Goal: Check status: Check status

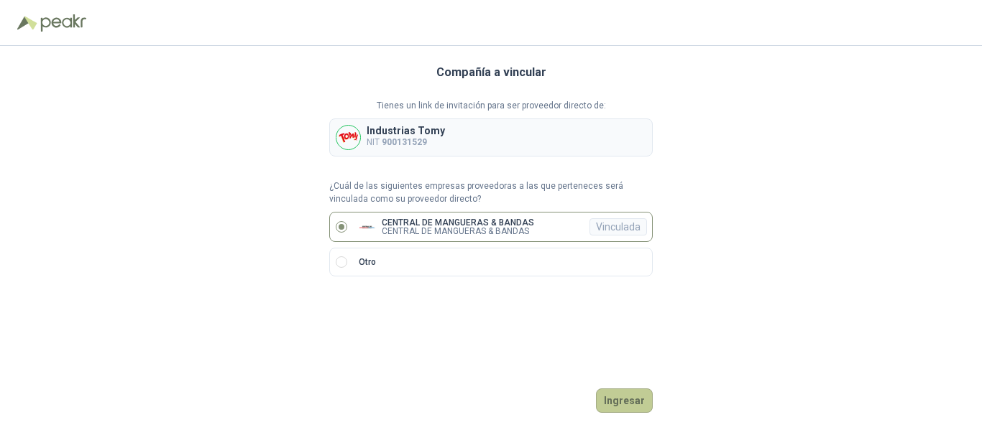
click at [630, 402] on button "Ingresar" at bounding box center [624, 401] width 57 height 24
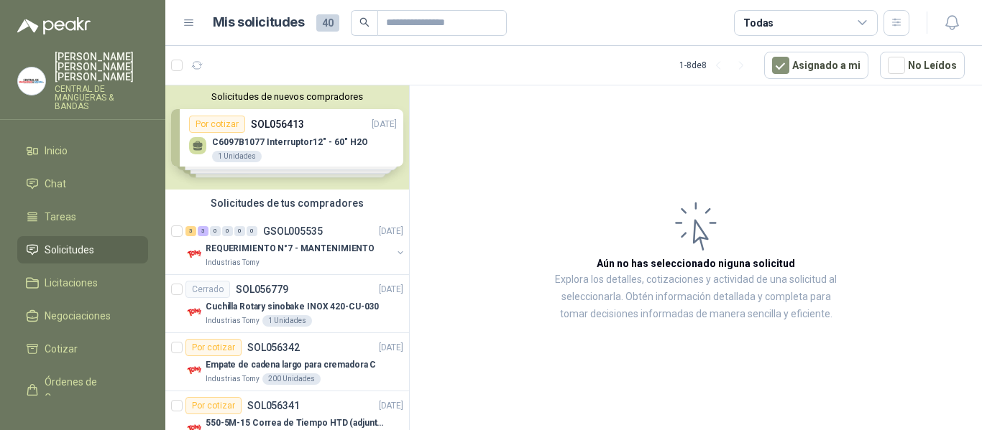
click at [71, 85] on p "CENTRAL DE MANGUERAS & BANDAS" at bounding box center [101, 98] width 93 height 26
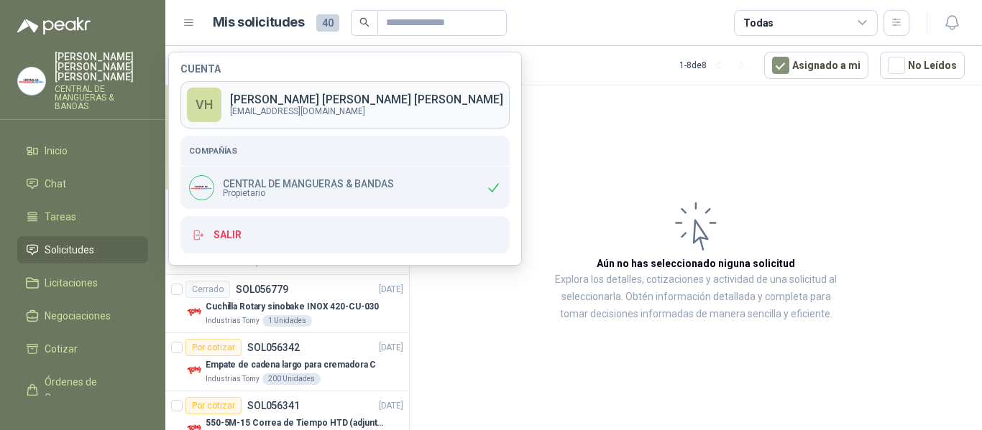
click at [326, 101] on p "[PERSON_NAME]" at bounding box center [366, 99] width 273 height 11
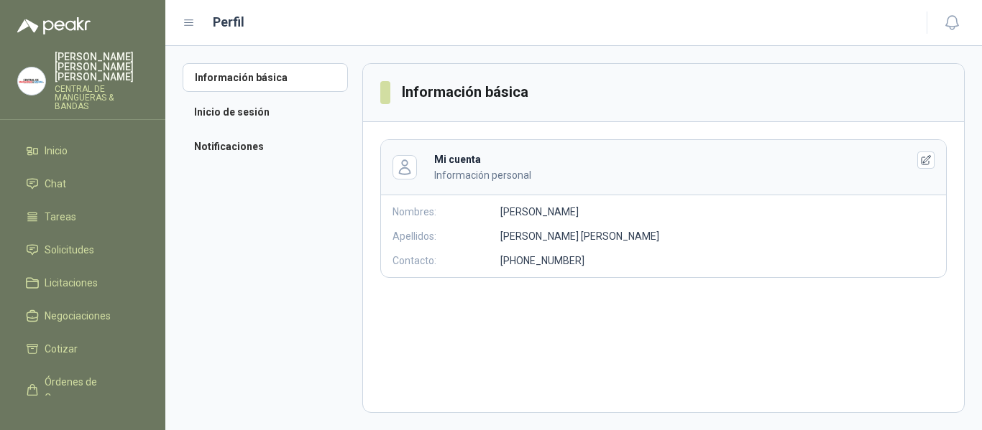
click at [70, 66] on p "[PERSON_NAME]" at bounding box center [101, 67] width 93 height 30
click at [69, 242] on span "Solicitudes" at bounding box center [70, 250] width 50 height 16
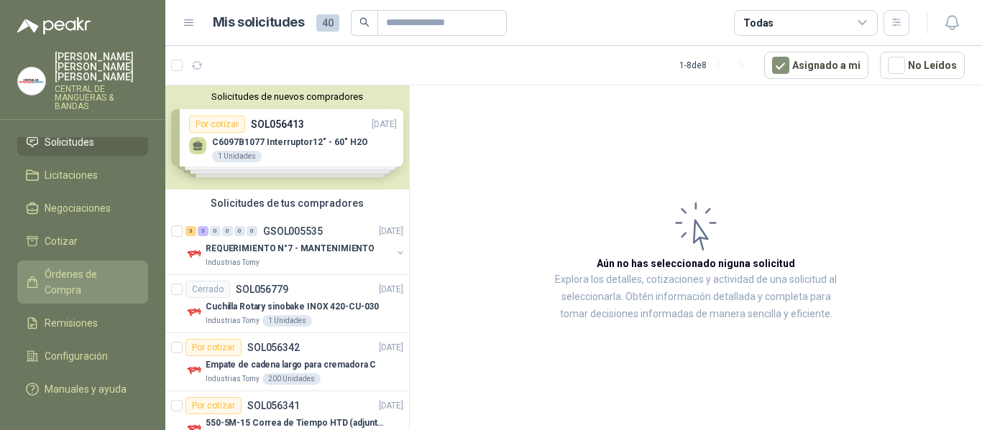
scroll to position [126, 0]
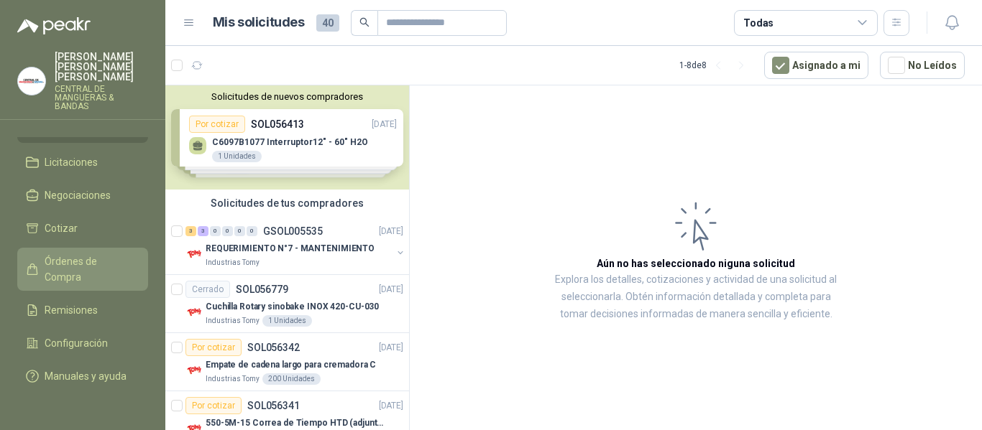
click at [69, 254] on span "Órdenes de Compra" at bounding box center [90, 270] width 90 height 32
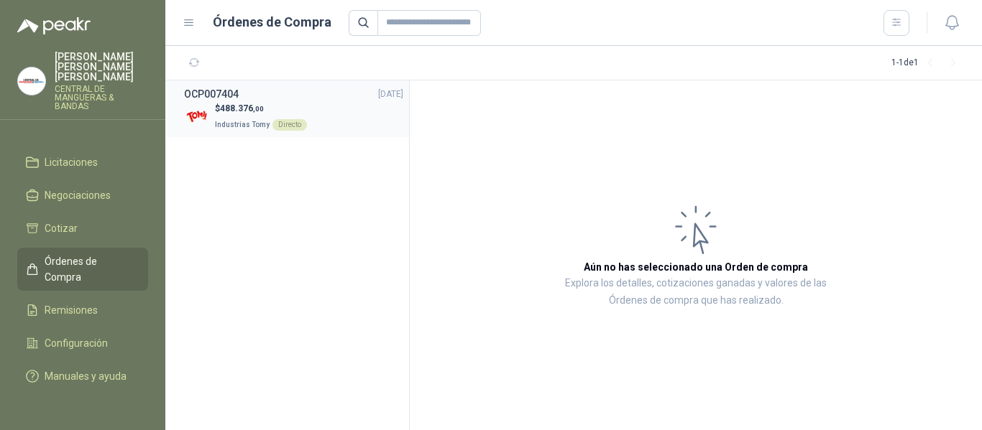
click at [258, 121] on span "Industrias Tomy" at bounding box center [242, 125] width 55 height 8
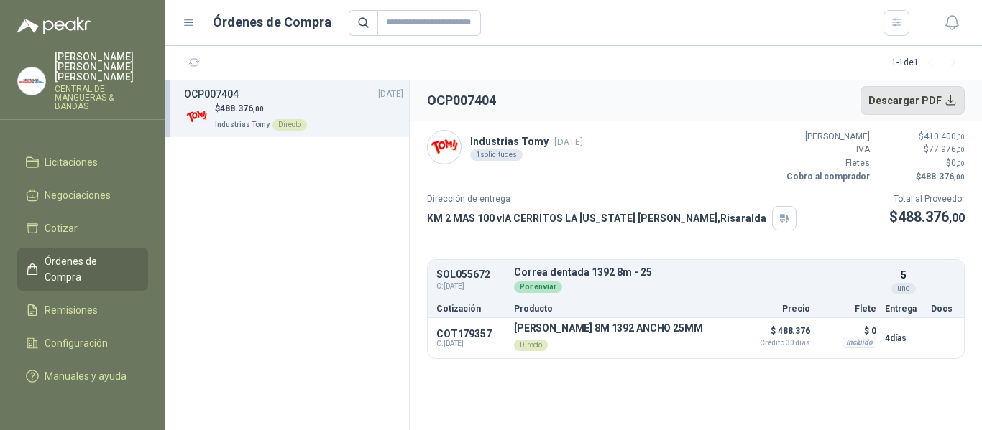
click at [946, 101] on button "Descargar PDF" at bounding box center [912, 100] width 105 height 29
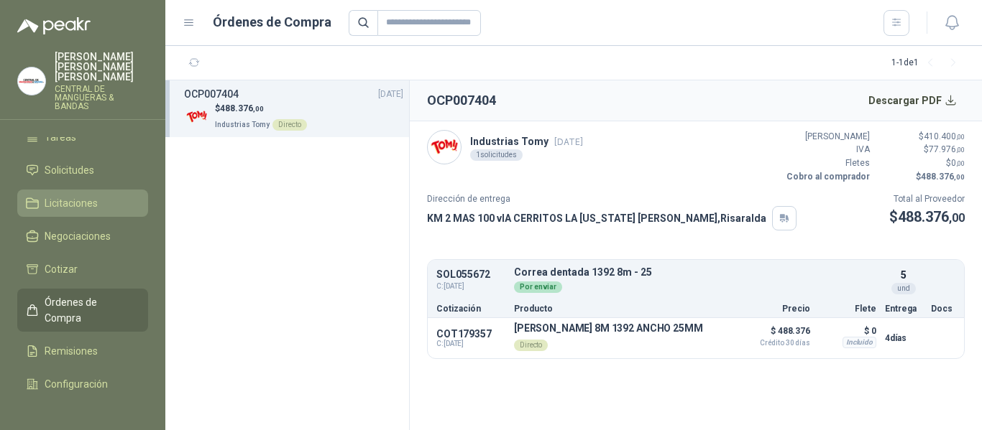
scroll to position [55, 0]
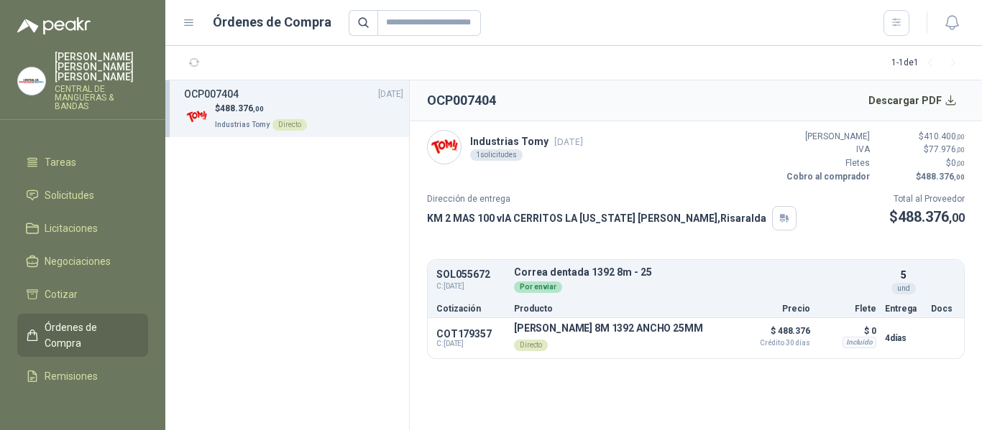
click at [101, 320] on span "Órdenes de Compra" at bounding box center [90, 336] width 90 height 32
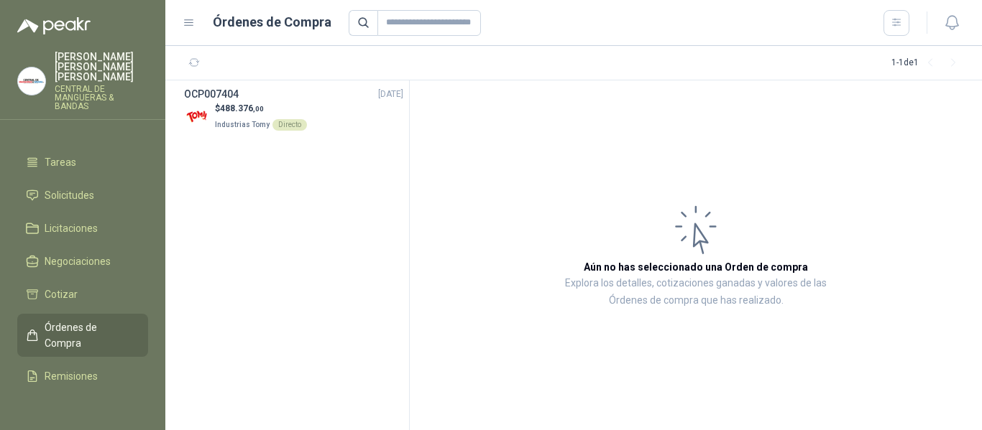
click at [70, 323] on span "Órdenes de Compra" at bounding box center [90, 336] width 90 height 32
click at [286, 121] on div "Directo" at bounding box center [289, 124] width 34 height 11
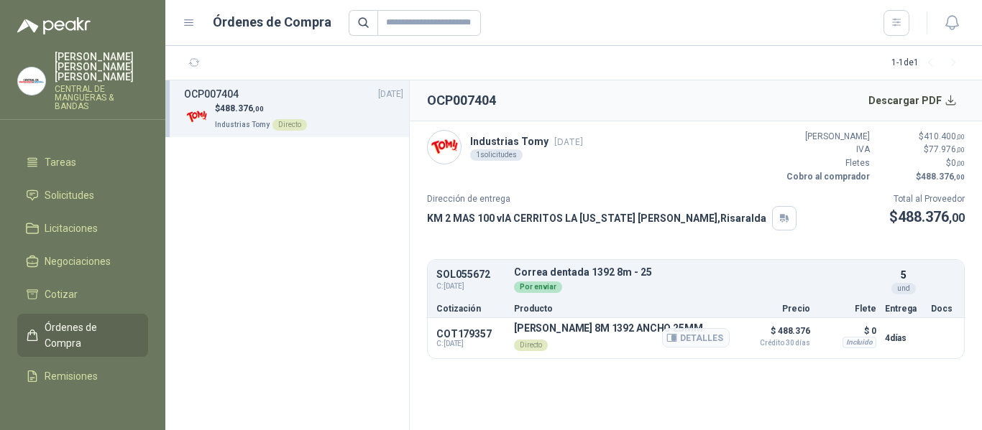
click at [533, 347] on div "Directo" at bounding box center [531, 345] width 34 height 11
click at [770, 346] on span "Crédito 30 días" at bounding box center [774, 343] width 72 height 7
click at [701, 344] on button "Detalles" at bounding box center [696, 337] width 68 height 19
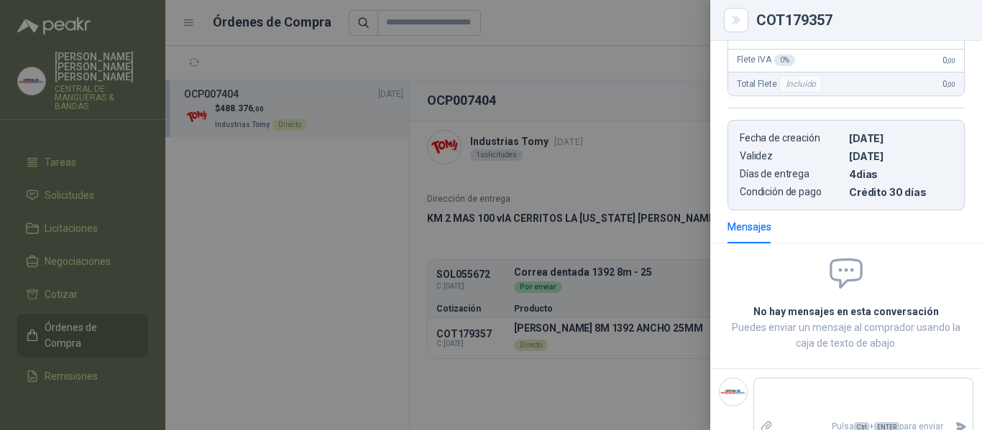
scroll to position [315, 0]
click at [631, 88] on div at bounding box center [491, 215] width 982 height 430
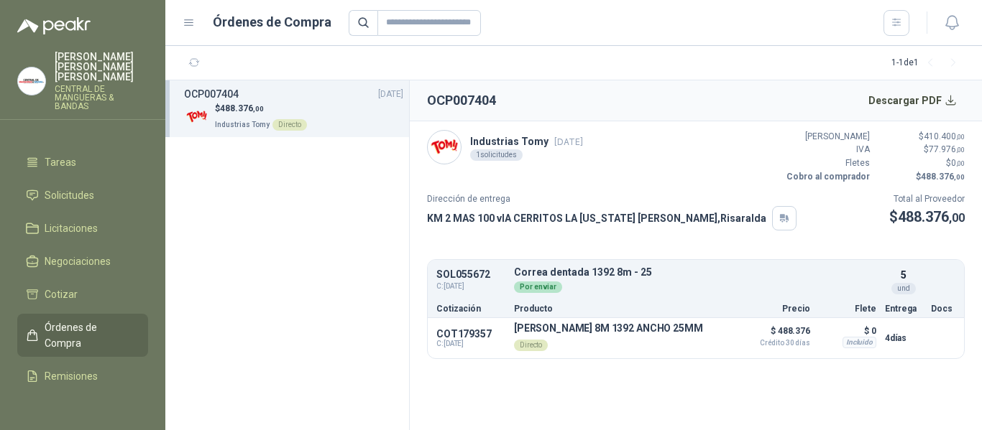
click at [717, 295] on div "SOL055672 C: [DATE] [PERSON_NAME] dentada 1392 8m - 25 Detalles Por enviar 5 u…" at bounding box center [696, 281] width 536 height 36
click at [859, 344] on div "Incluido" at bounding box center [859, 342] width 34 height 11
click at [888, 340] on p "4 días" at bounding box center [903, 338] width 37 height 17
click at [479, 294] on div "SOL055672 C: [DATE] [PERSON_NAME] dentada 1392 8m - 25 Detalles Por enviar 5 u…" at bounding box center [696, 281] width 536 height 36
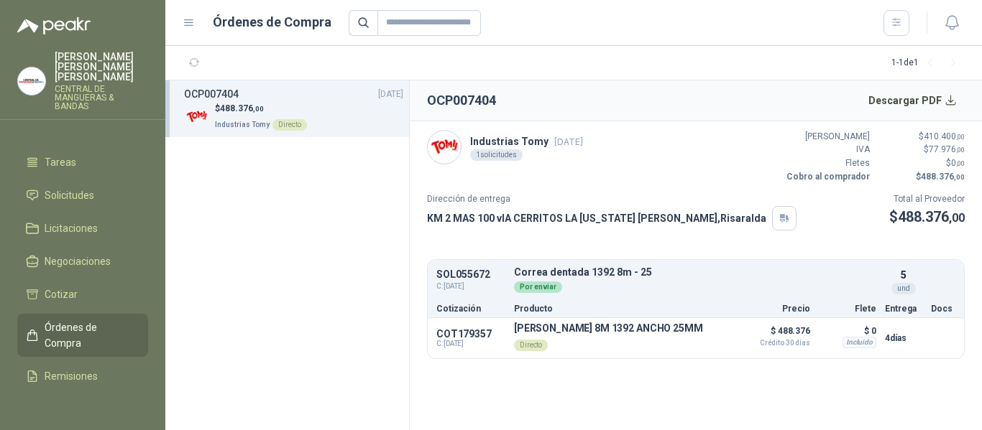
drag, startPoint x: 479, startPoint y: 294, endPoint x: 500, endPoint y: 293, distance: 21.6
click at [479, 295] on div "SOL055672 C: [DATE] [PERSON_NAME] dentada 1392 8m - 25 Detalles Por enviar 5 u…" at bounding box center [696, 281] width 536 height 36
click at [539, 290] on div "Por enviar" at bounding box center [538, 287] width 48 height 11
click at [571, 297] on div "SOL055672 C: [DATE] [PERSON_NAME] dentada 1392 8m - 25 Detalles Por enviar 5 u…" at bounding box center [696, 281] width 536 height 36
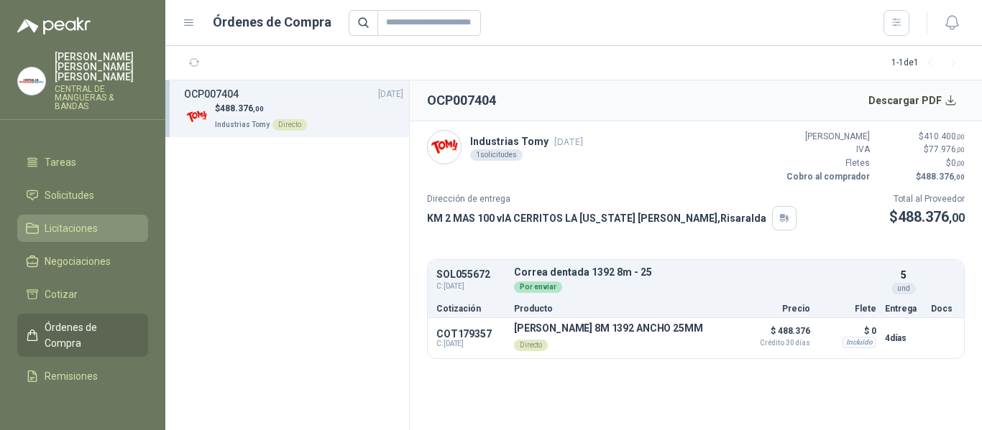
click at [73, 221] on span "Licitaciones" at bounding box center [71, 229] width 53 height 16
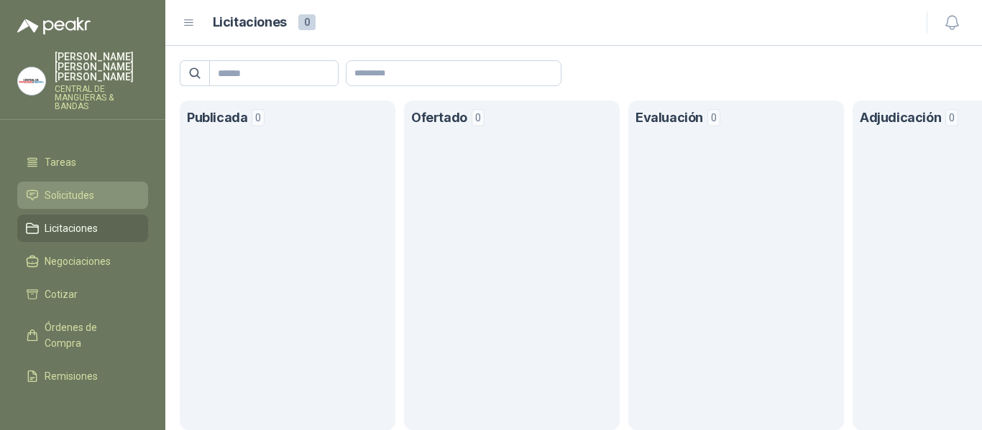
click at [81, 188] on span "Solicitudes" at bounding box center [70, 196] width 50 height 16
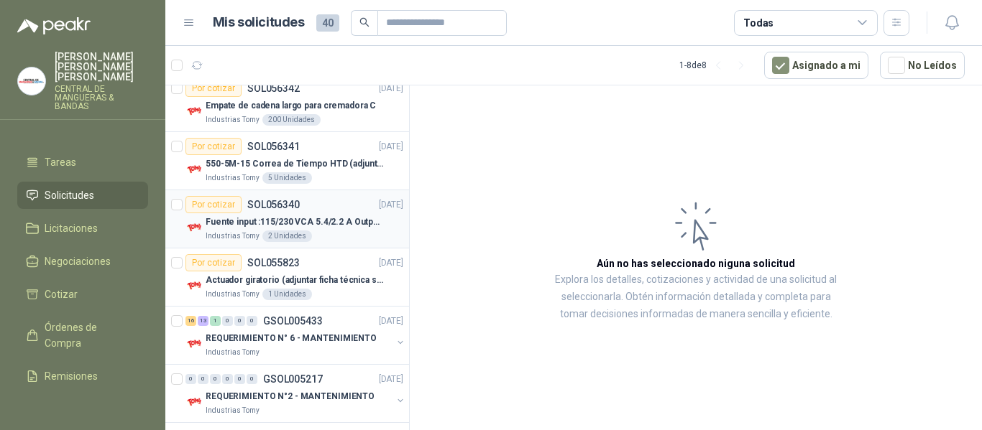
scroll to position [267, 0]
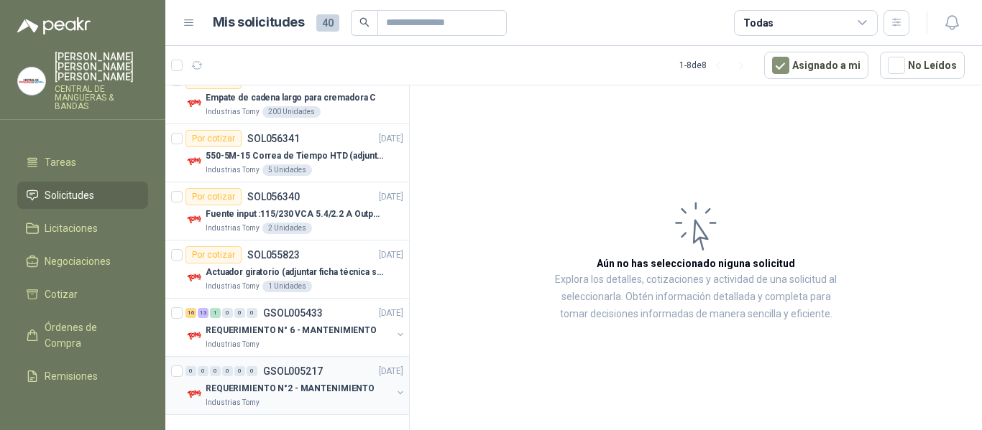
click at [395, 391] on button "button" at bounding box center [400, 392] width 11 height 11
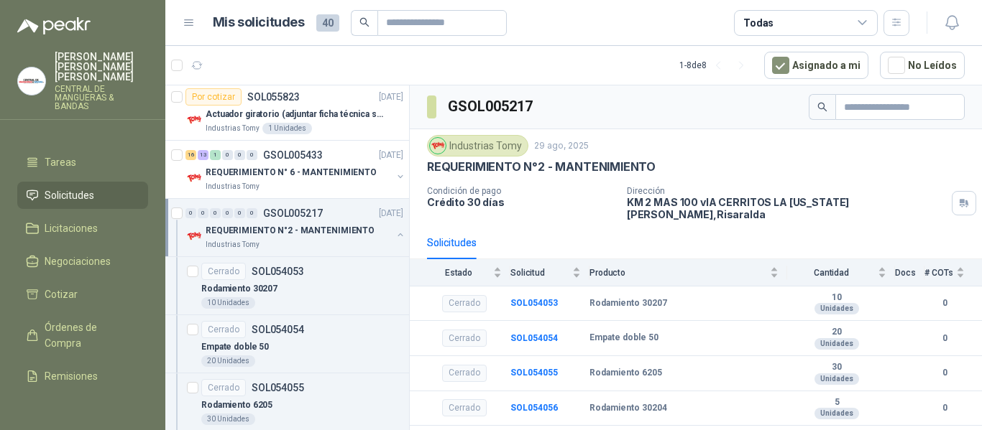
scroll to position [411, 0]
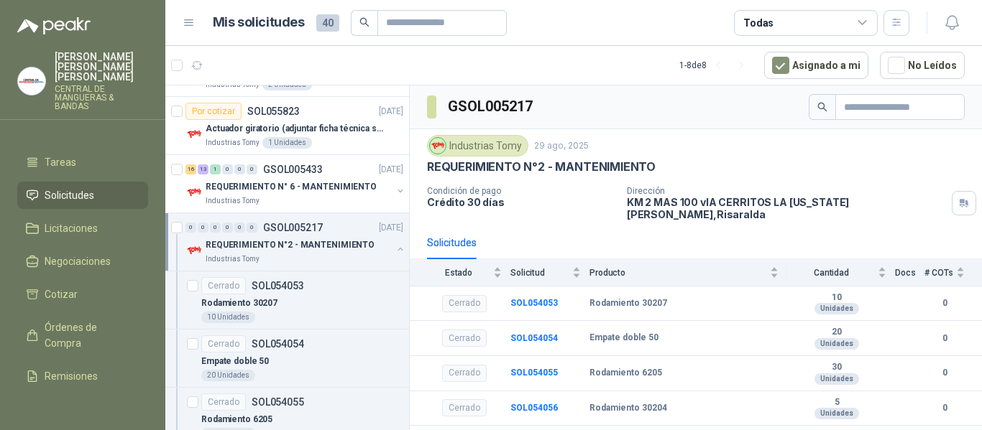
click at [395, 249] on button "button" at bounding box center [400, 249] width 11 height 11
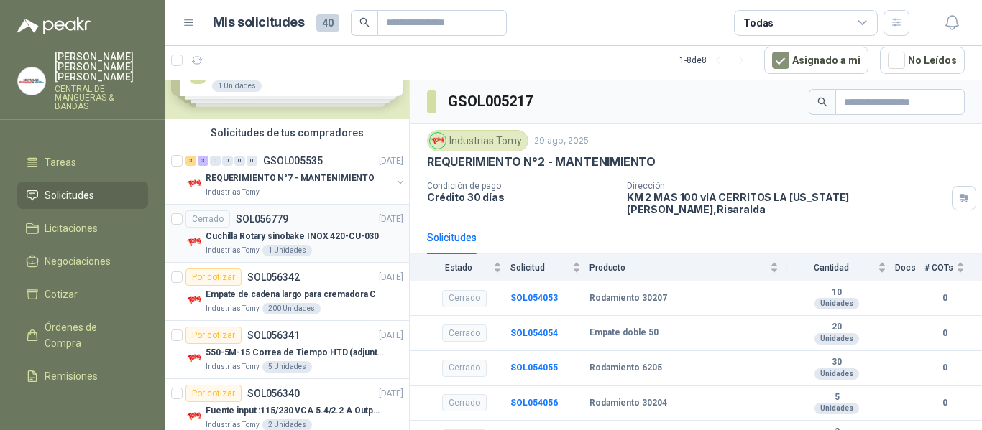
scroll to position [52, 0]
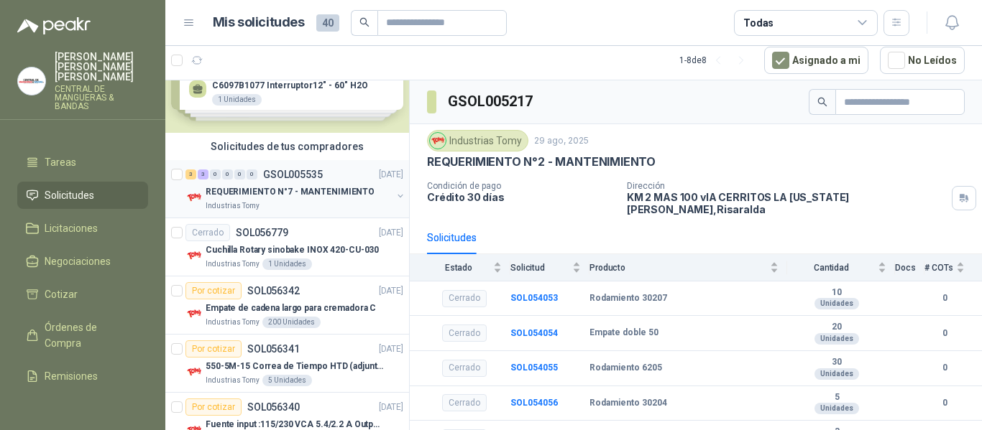
click at [395, 196] on button "button" at bounding box center [400, 195] width 11 height 11
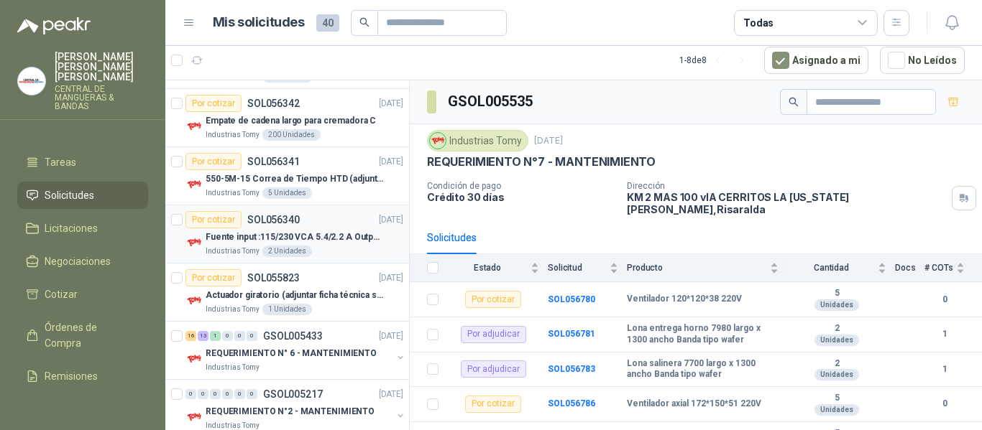
scroll to position [617, 0]
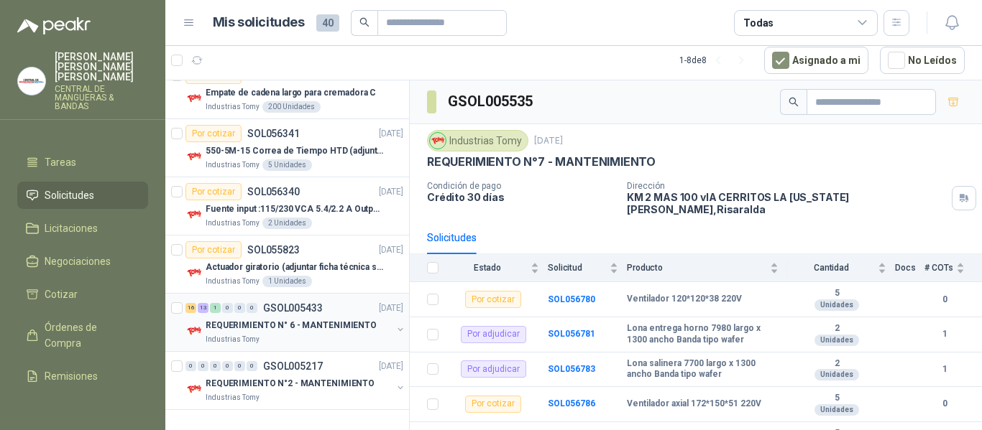
click at [395, 326] on button "button" at bounding box center [400, 329] width 11 height 11
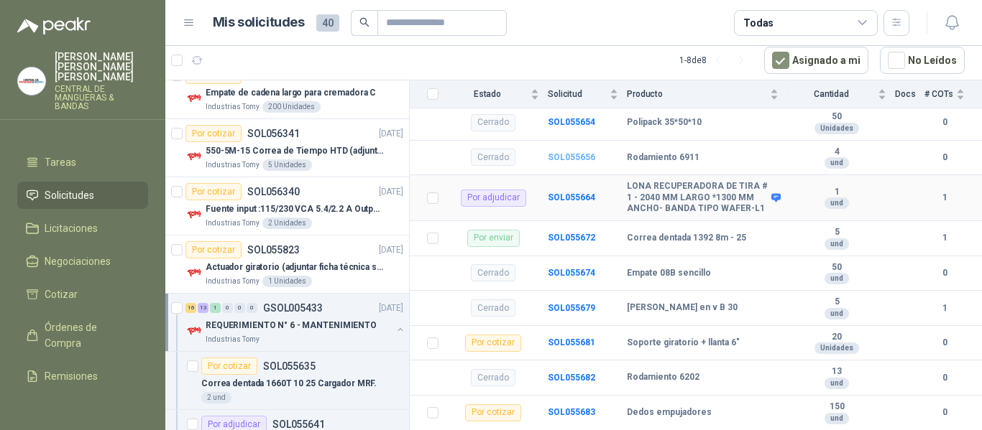
scroll to position [359, 0]
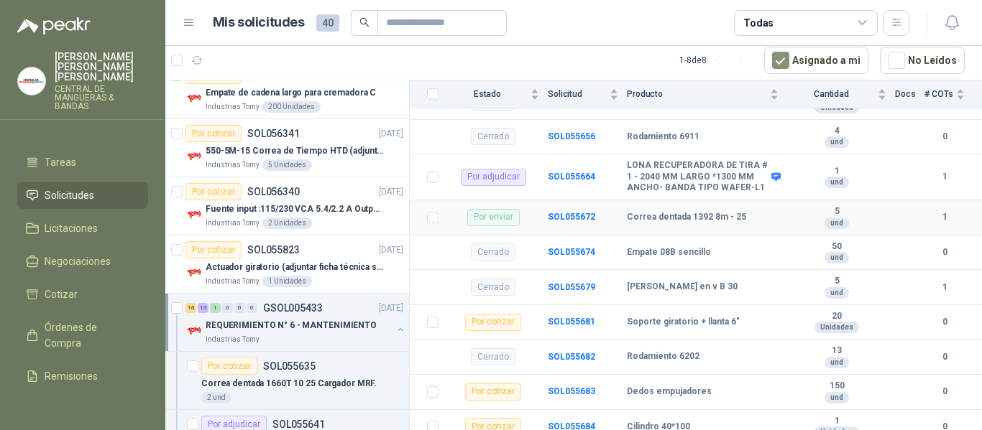
click at [497, 209] on div "Por enviar" at bounding box center [493, 217] width 52 height 17
click at [566, 212] on b "SOL055672" at bounding box center [571, 217] width 47 height 10
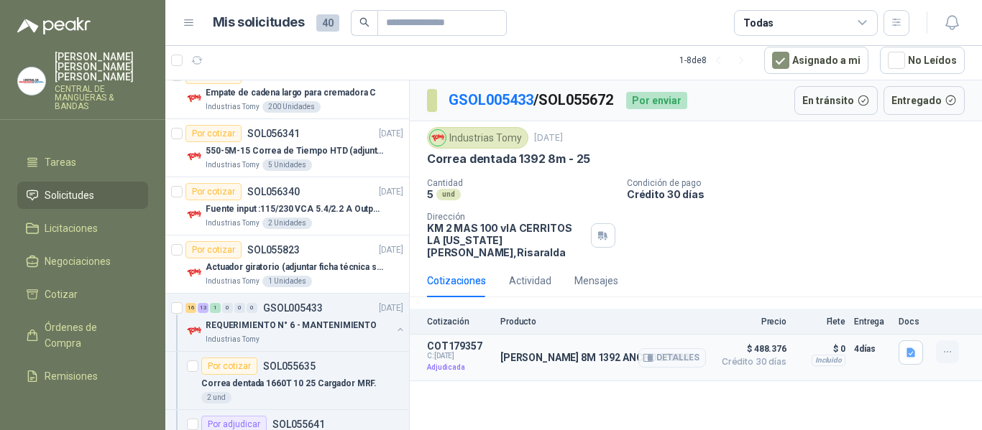
click at [951, 346] on icon "button" at bounding box center [947, 352] width 12 height 12
click at [896, 244] on div "Cantidad 5 und Condición de pago Crédito 30 días Dirección KM 2 MAS 100 vIA CE…" at bounding box center [696, 218] width 538 height 80
click at [484, 94] on link "GSOL005433" at bounding box center [490, 99] width 85 height 17
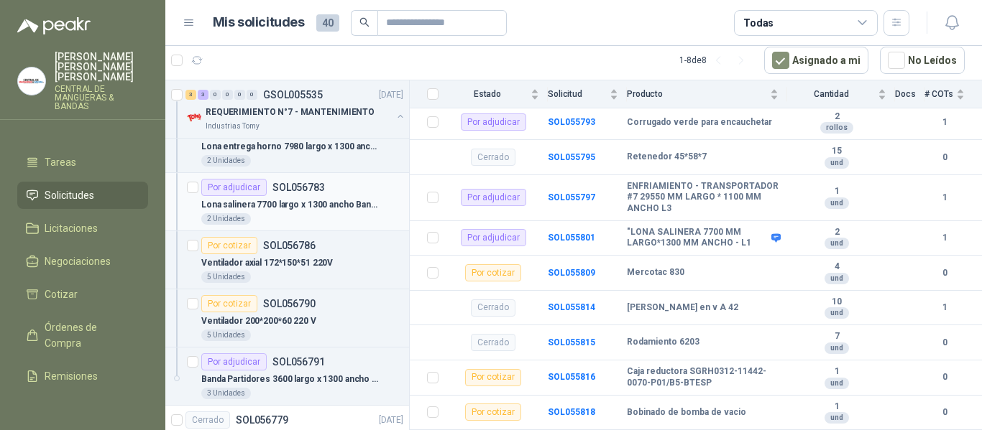
scroll to position [216, 0]
